Goal: Transaction & Acquisition: Obtain resource

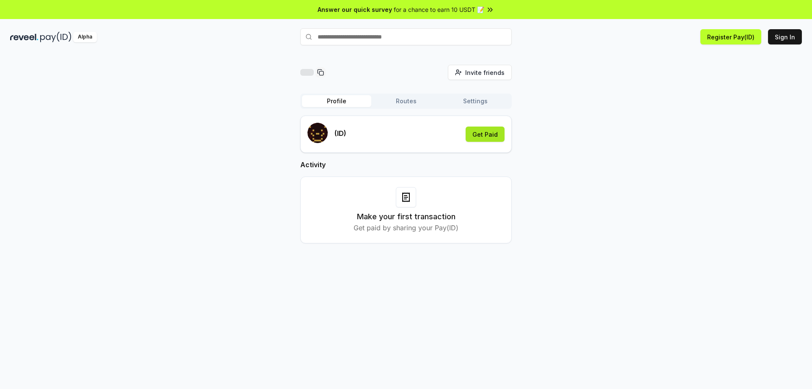
click at [478, 140] on button "Get Paid" at bounding box center [485, 133] width 39 height 15
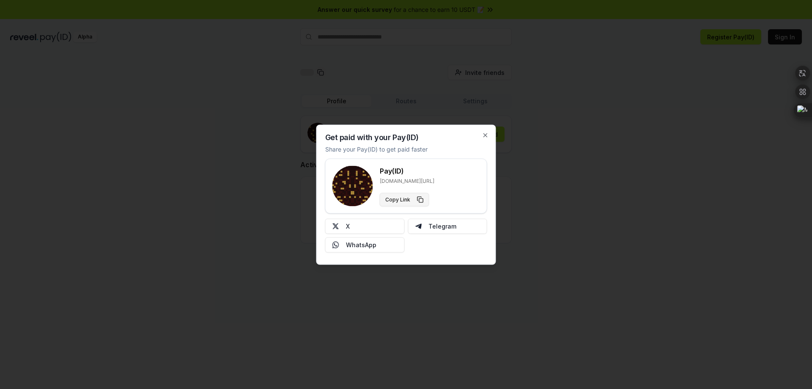
click at [406, 202] on button "Copy Link" at bounding box center [404, 199] width 49 height 14
click at [382, 225] on button "X" at bounding box center [365, 225] width 80 height 15
click at [380, 223] on button "X" at bounding box center [365, 225] width 80 height 15
click at [390, 226] on button "X" at bounding box center [365, 225] width 80 height 15
click at [365, 230] on button "X" at bounding box center [365, 225] width 80 height 15
